Goal: Information Seeking & Learning: Learn about a topic

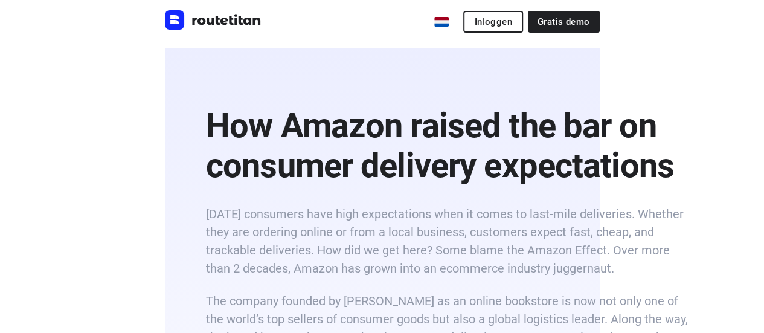
scroll to position [899, 0]
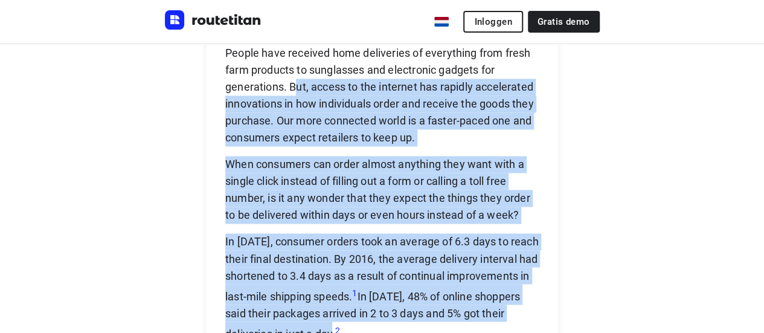
drag, startPoint x: 291, startPoint y: 132, endPoint x: 515, endPoint y: 311, distance: 286.7
copy div "ut, access to the internet has rapidly accelerated innovations in how individua…"
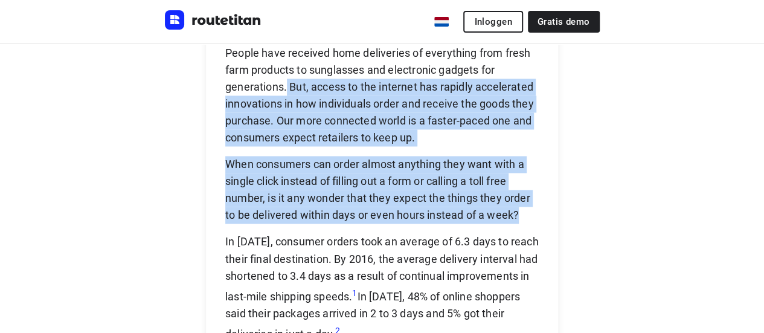
drag, startPoint x: 284, startPoint y: 134, endPoint x: 500, endPoint y: 230, distance: 236.6
copy div "But, access to the internet has rapidly accelerated innovations in how individu…"
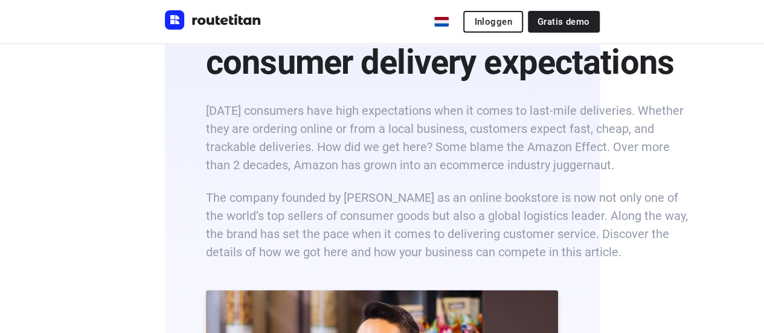
scroll to position [54, 0]
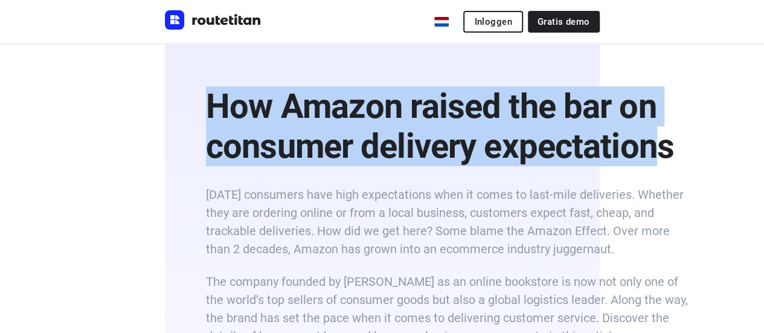
drag, startPoint x: 132, startPoint y: 95, endPoint x: 596, endPoint y: 156, distance: 468.6
click at [596, 156] on b "How Amazon raised the bar on consumer delivery expectations" at bounding box center [440, 126] width 468 height 80
drag, startPoint x: 610, startPoint y: 158, endPoint x: 124, endPoint y: 111, distance: 488.0
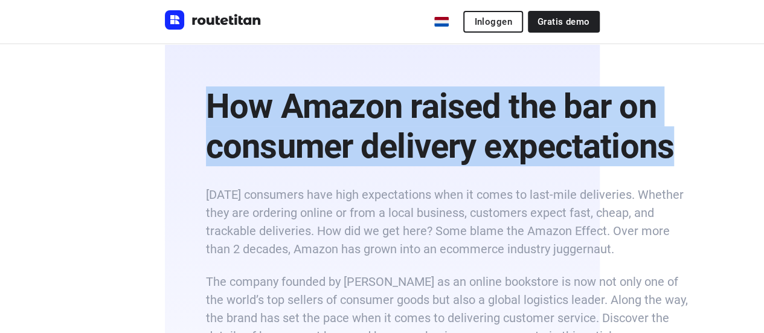
copy b "How Amazon raised the bar on consumer delivery expectations"
